Goal: Task Accomplishment & Management: Manage account settings

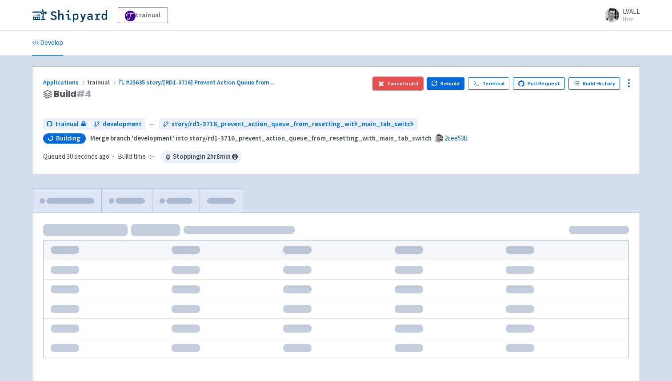
click at [407, 84] on button "Cancel build" at bounding box center [398, 83] width 50 height 12
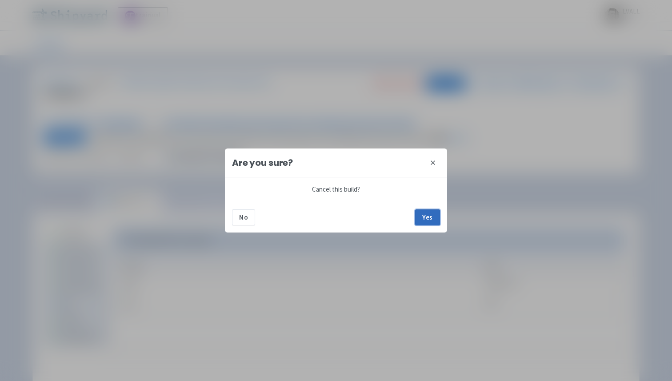
click at [429, 214] on button "Yes" at bounding box center [427, 217] width 25 height 16
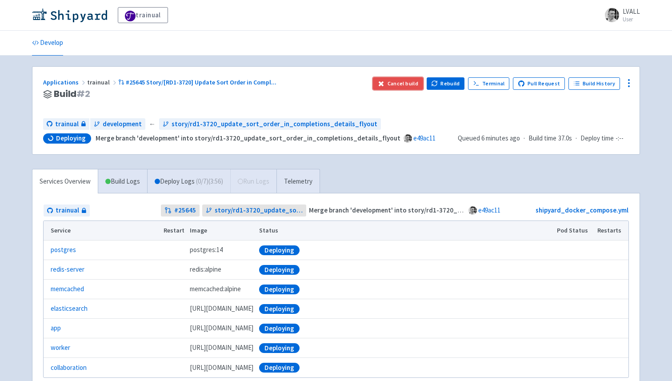
click at [398, 85] on button "Cancel build" at bounding box center [398, 83] width 50 height 12
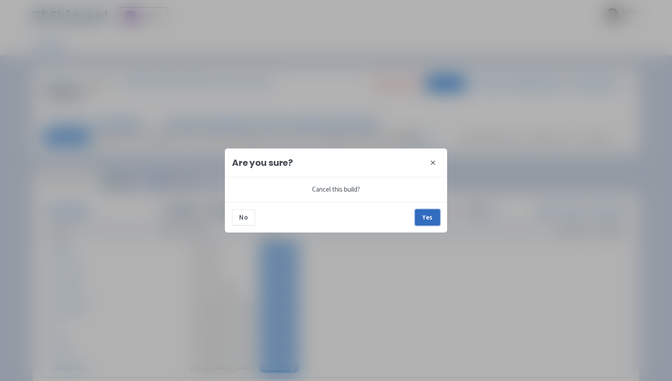
click at [432, 211] on button "Yes" at bounding box center [427, 217] width 25 height 16
